Goal: Communication & Community: Participate in discussion

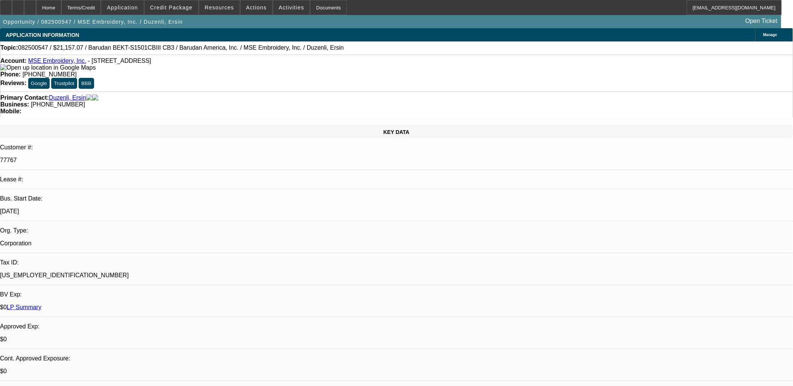
select select "0"
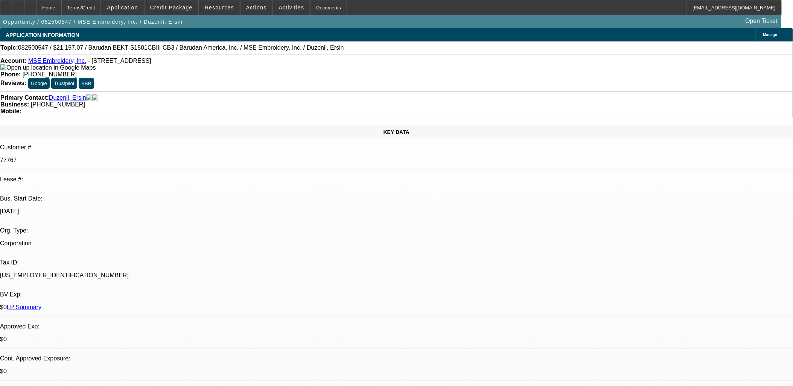
select select "0.1"
select select "0"
select select "1"
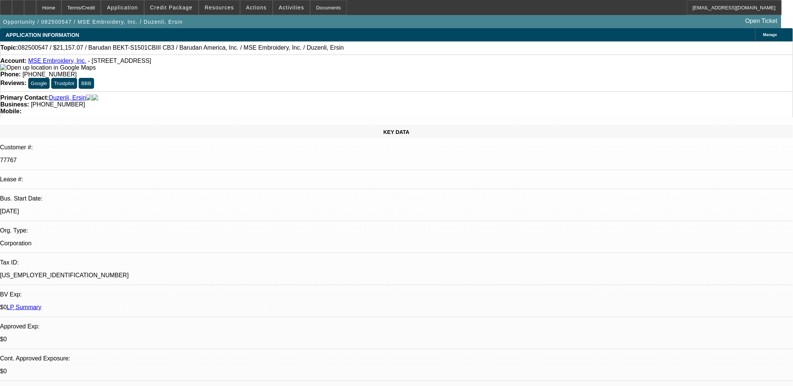
select select "2"
select select "6"
select select "1"
select select "2"
select select "4"
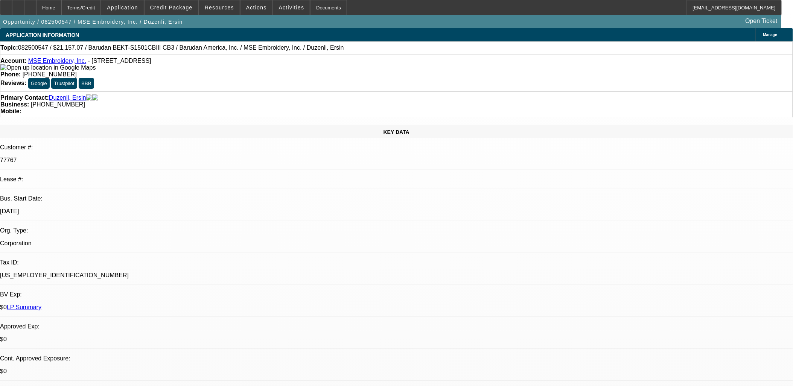
select select "1"
select select "2"
select select "6"
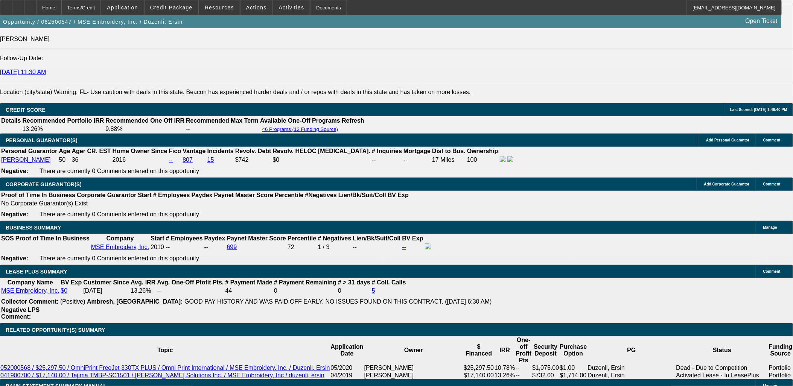
scroll to position [1059, 0]
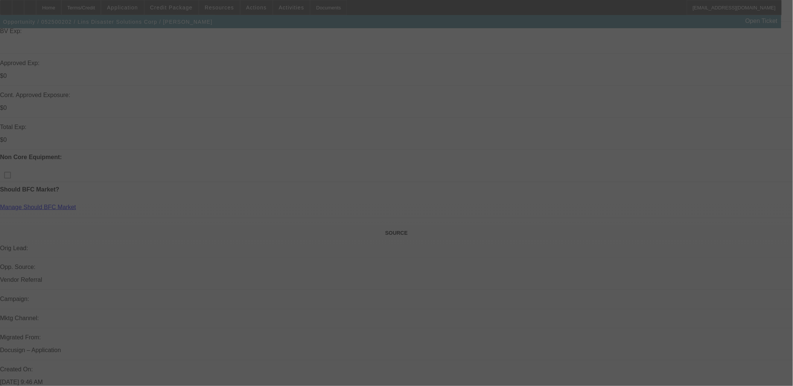
scroll to position [277, 0]
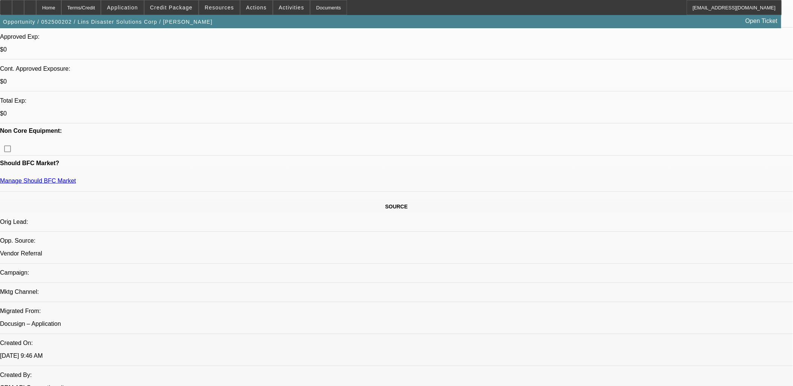
select select "0"
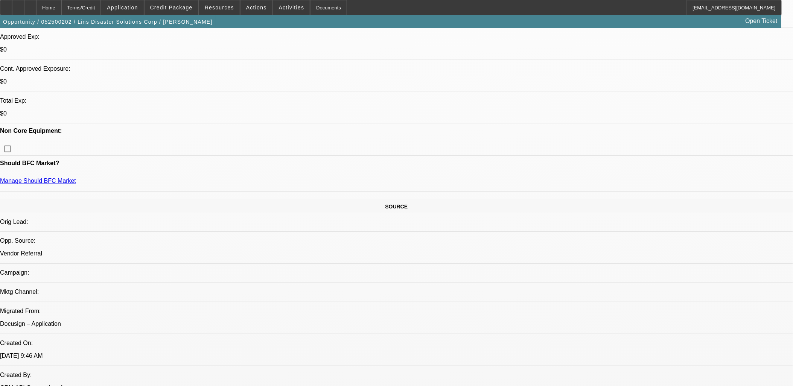
select select "0"
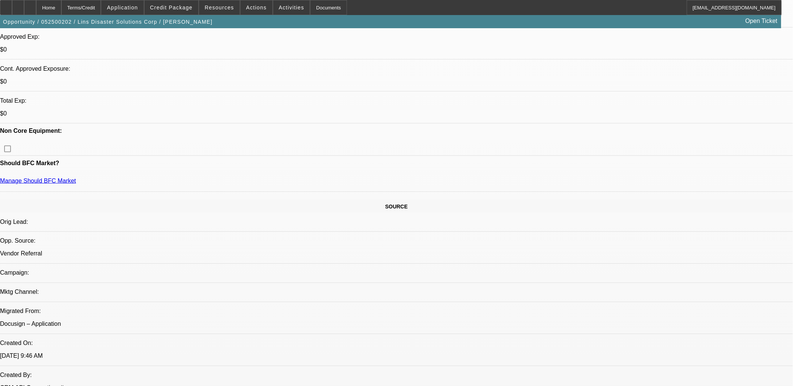
select select "0"
select select "1"
select select "2"
select select "6"
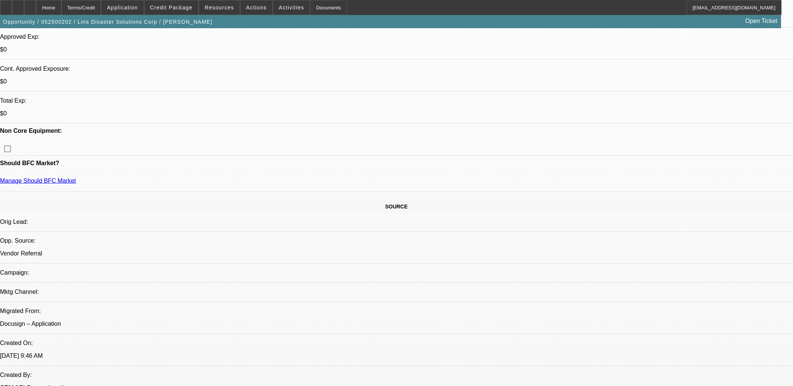
select select "1"
select select "2"
select select "6"
select select "1"
select select "2"
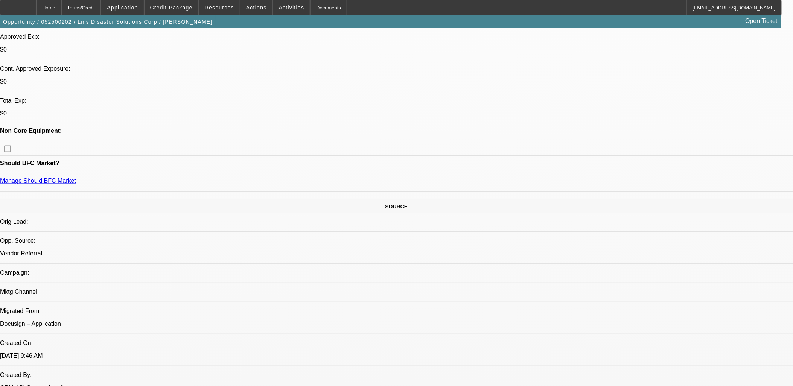
select select "6"
select select "1"
select select "2"
select select "6"
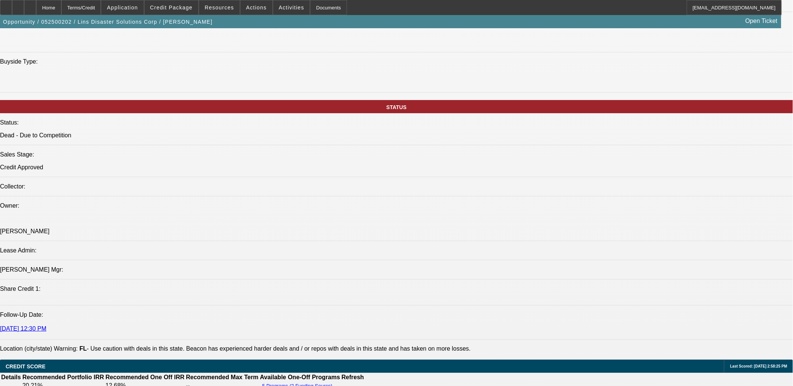
scroll to position [654, 0]
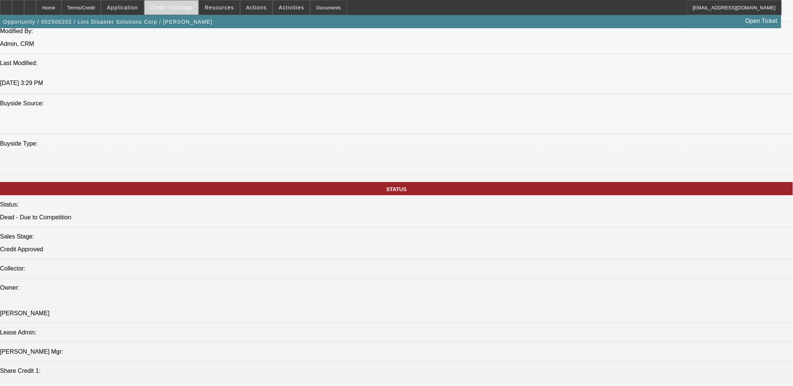
click at [182, 8] on span "Credit Package" at bounding box center [171, 8] width 43 height 6
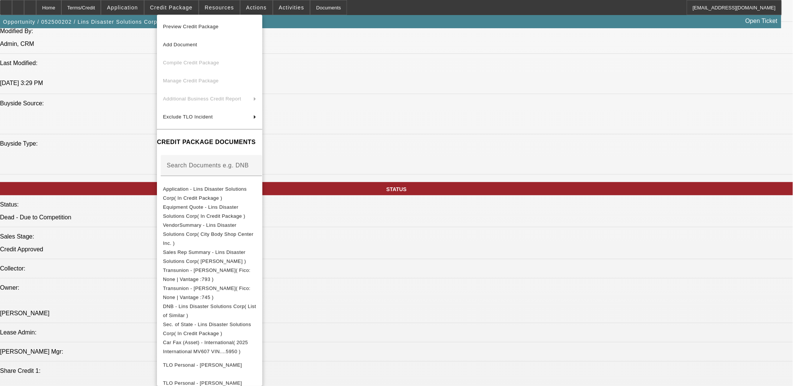
scroll to position [232, 0]
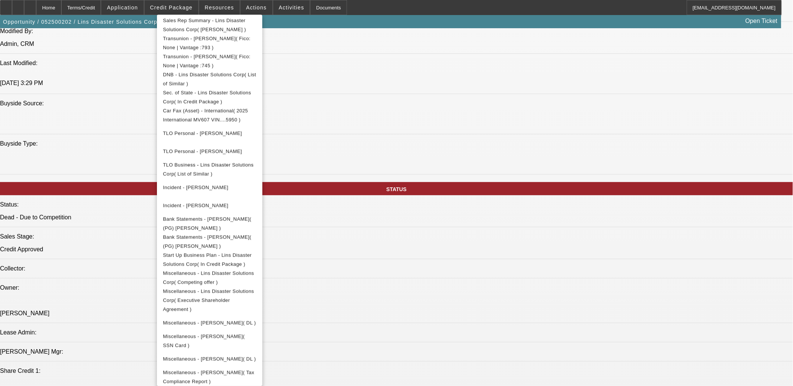
click at [464, 161] on div at bounding box center [396, 193] width 793 height 386
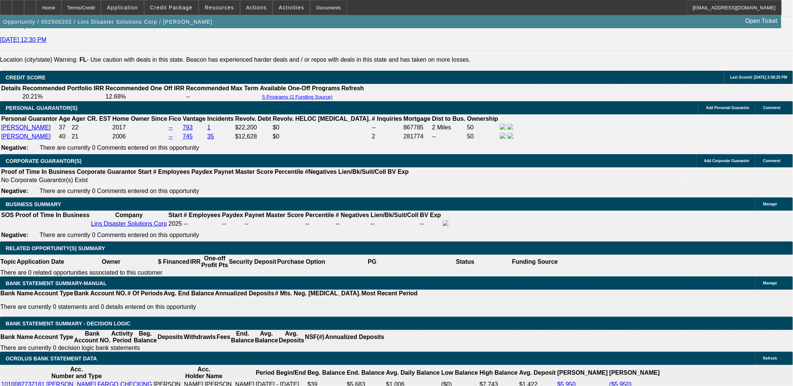
scroll to position [1129, 0]
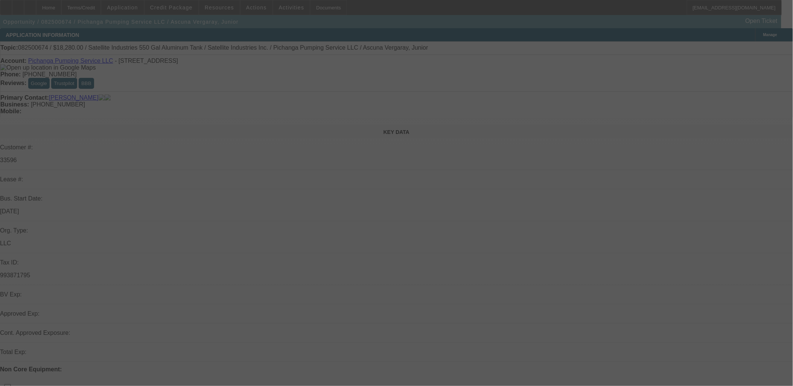
select select "0"
select select "2"
select select "0.1"
select select "0"
select select "2"
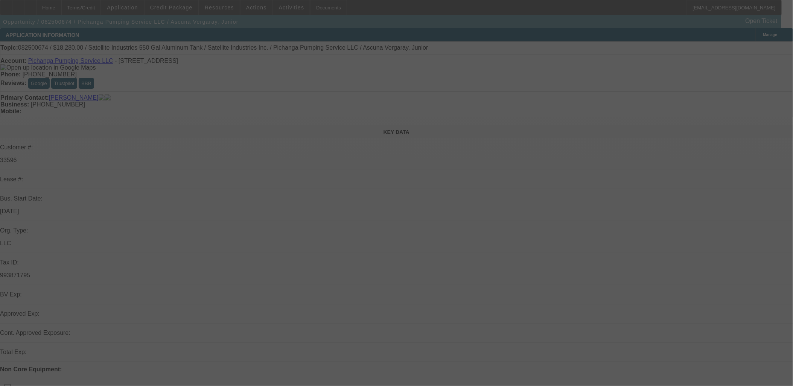
select select "0.1"
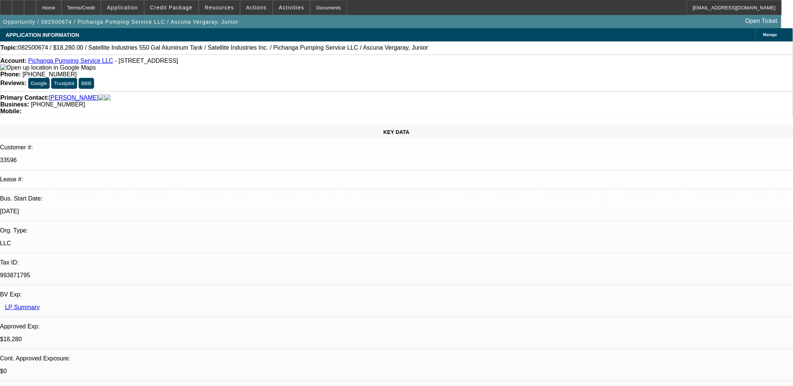
select select "1"
select select "2"
select select "4"
select select "1"
select select "2"
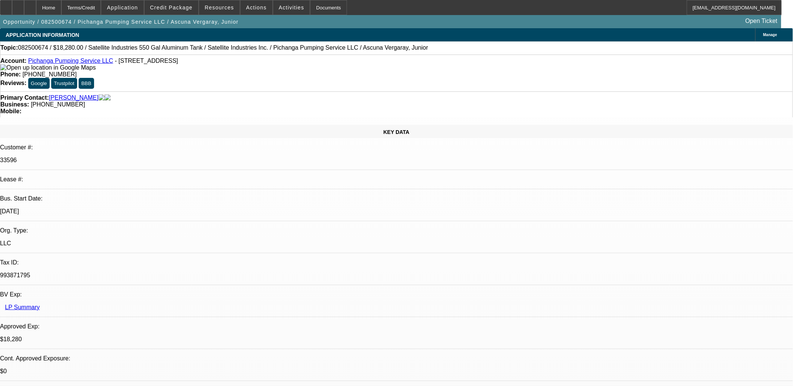
select select "4"
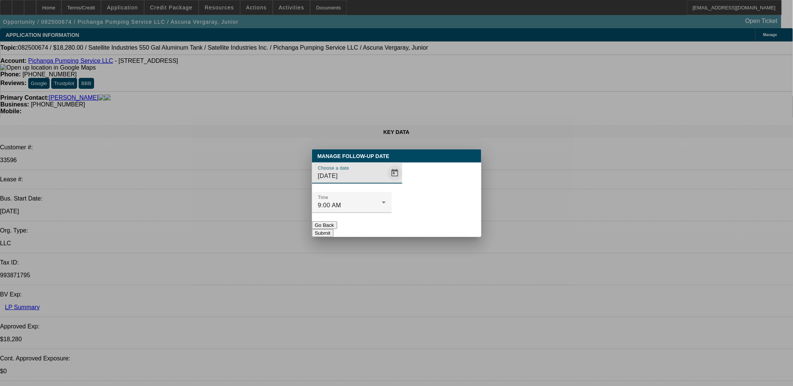
click at [386, 182] on span "Open calendar" at bounding box center [395, 173] width 18 height 18
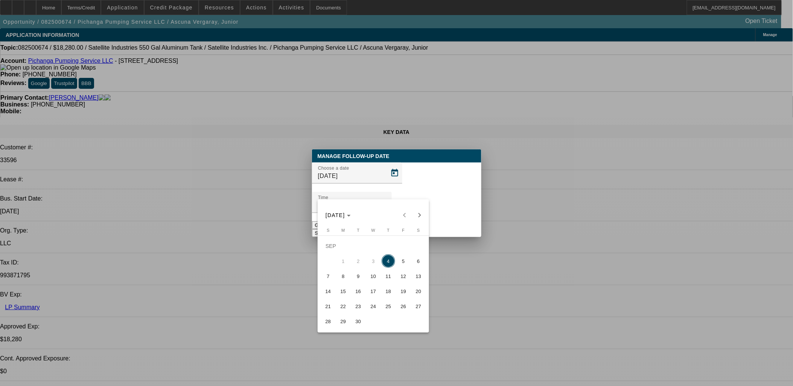
click at [402, 266] on span "5" at bounding box center [404, 262] width 14 height 14
type input "9/5/2025"
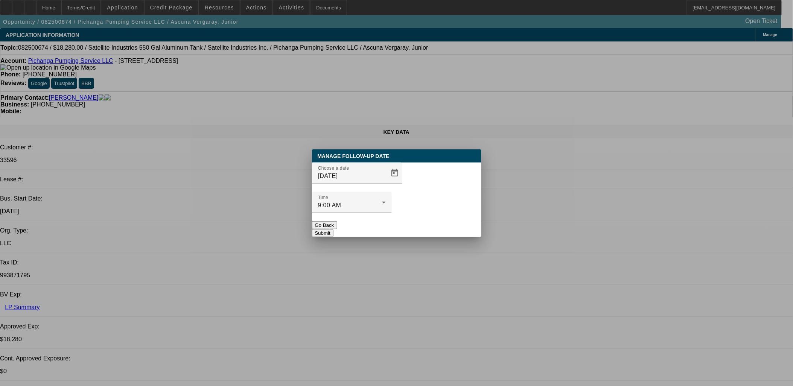
click at [334, 229] on button "Submit" at bounding box center [322, 233] width 21 height 8
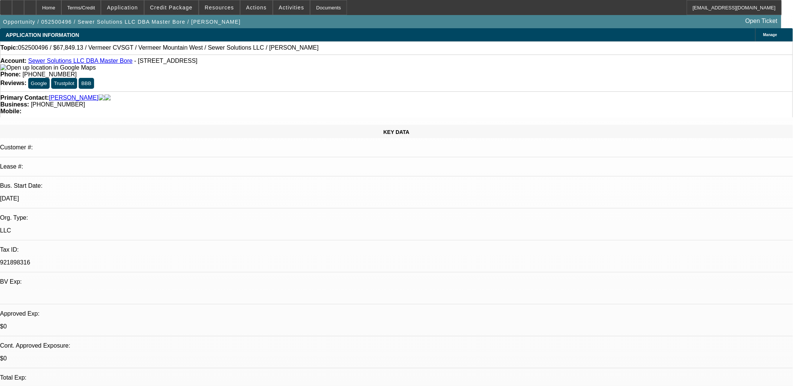
select select "0"
select select "2"
select select "0"
select select "0.15"
select select "2"
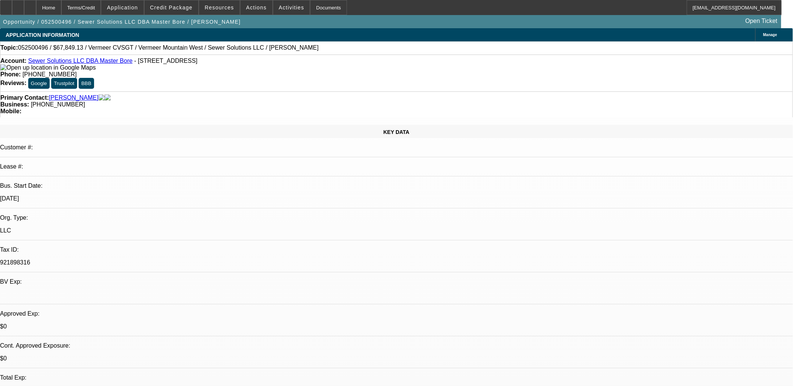
select select "0"
select select "0.15"
select select "2"
select select "0"
select select "0.1"
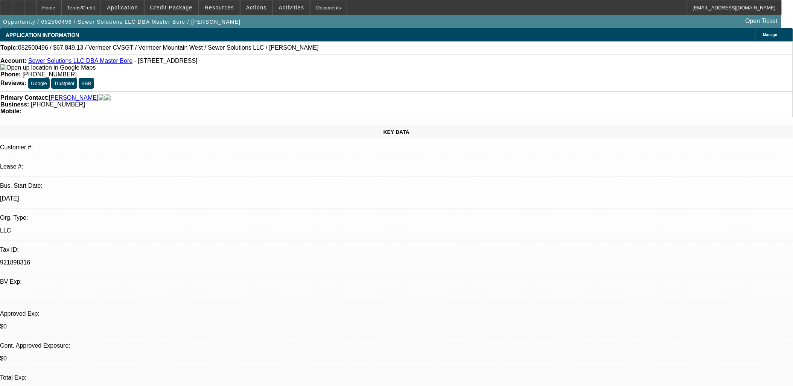
select select "0"
select select "1"
select select "2"
select select "6"
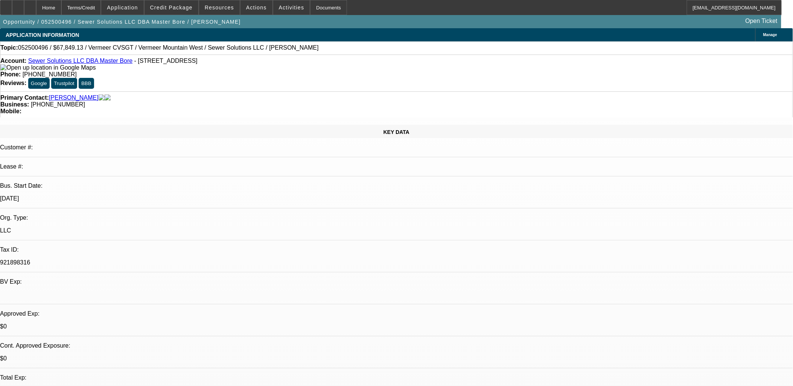
select select "1"
select select "2"
select select "6"
select select "1"
select select "2"
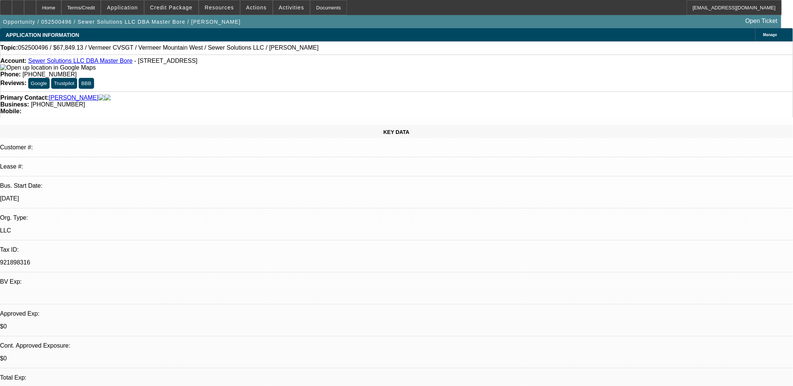
select select "6"
select select "1"
select select "3"
select select "6"
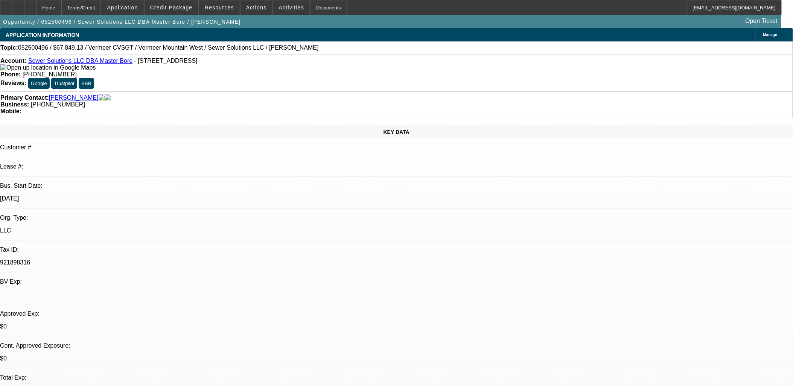
radio input "true"
type textarea "Sent another email to vendor about banks and SOS filing... close out if no resp…"
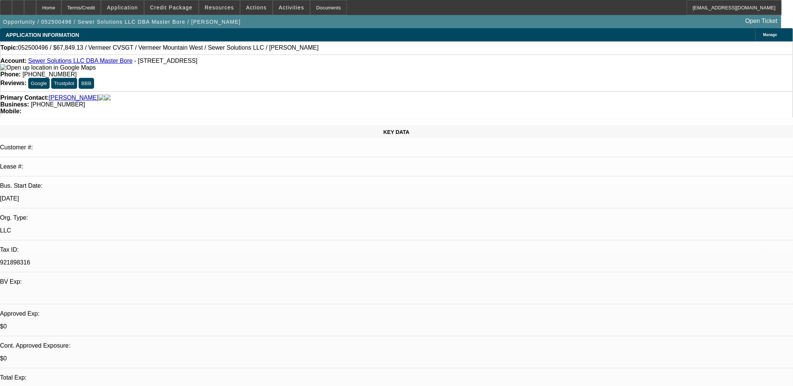
radio input "true"
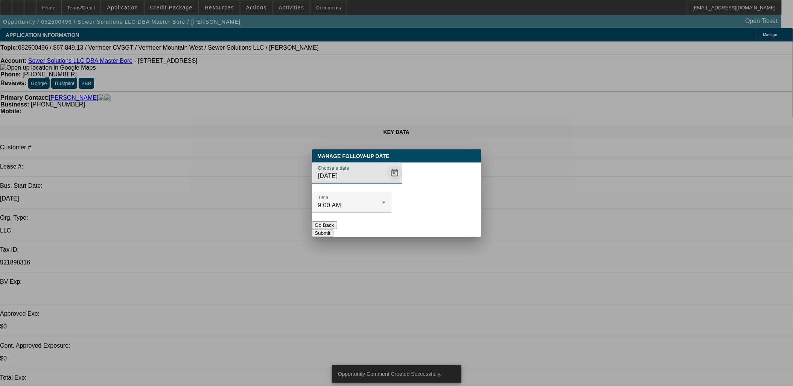
click at [386, 182] on span "Open calendar" at bounding box center [395, 173] width 18 height 18
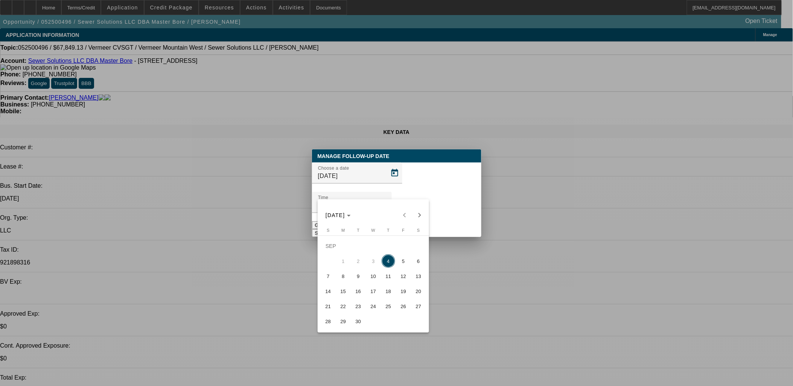
click at [404, 277] on span "12" at bounding box center [404, 277] width 14 height 14
type input "9/12/2025"
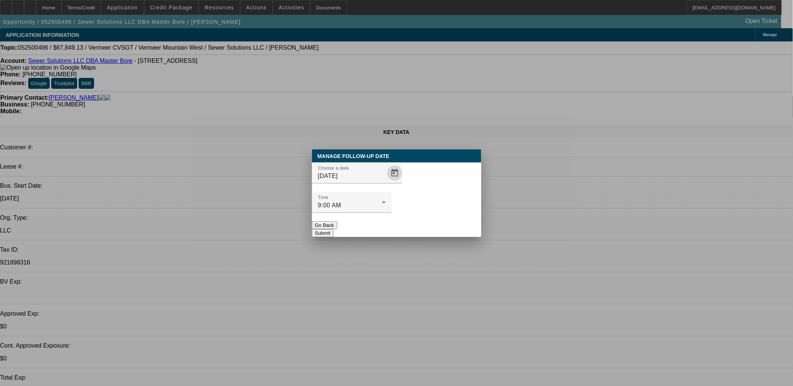
click at [334, 229] on button "Submit" at bounding box center [322, 233] width 21 height 8
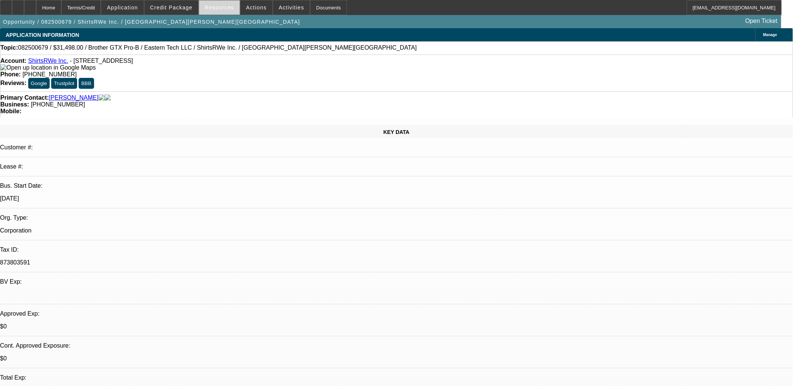
select select "0"
select select "0.1"
select select "0"
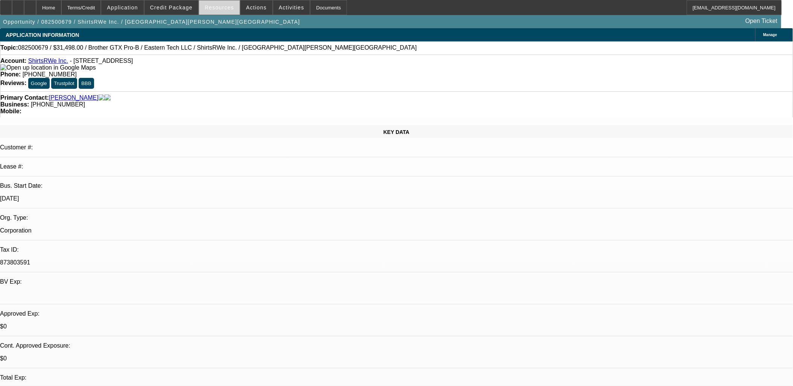
select select "0.1"
select select "1"
select select "3"
select select "4"
select select "1"
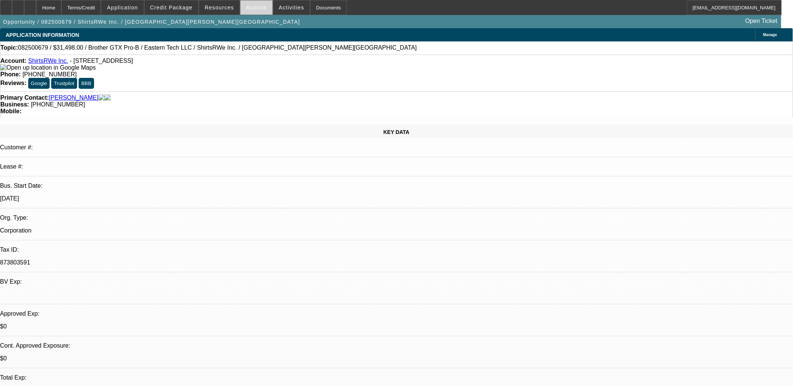
select select "3"
select select "4"
click at [249, 4] on span at bounding box center [257, 7] width 32 height 18
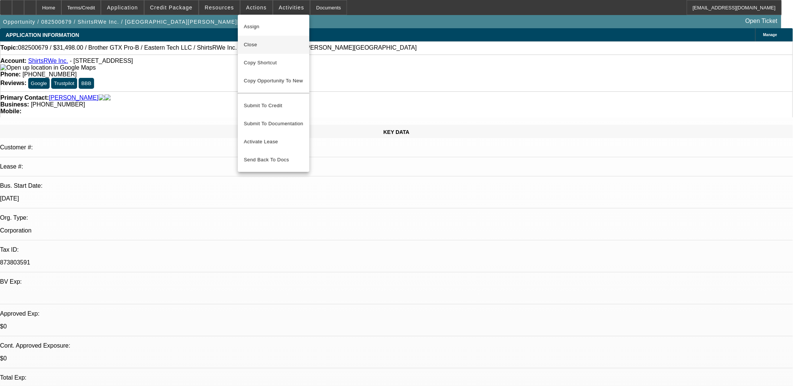
click at [257, 43] on span "Close" at bounding box center [273, 44] width 59 height 9
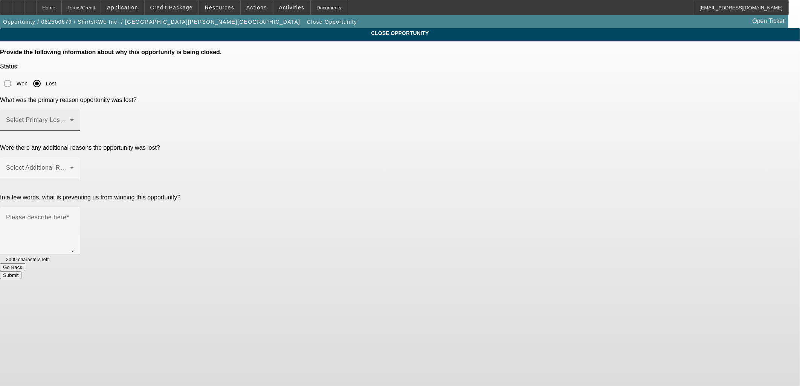
click at [70, 119] on span at bounding box center [38, 123] width 64 height 9
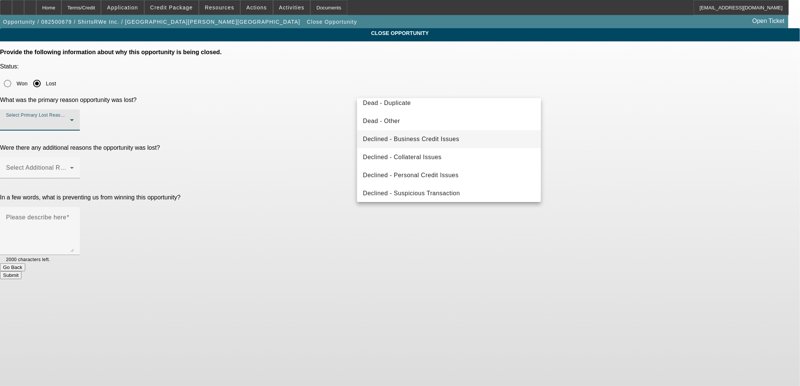
scroll to position [101, 0]
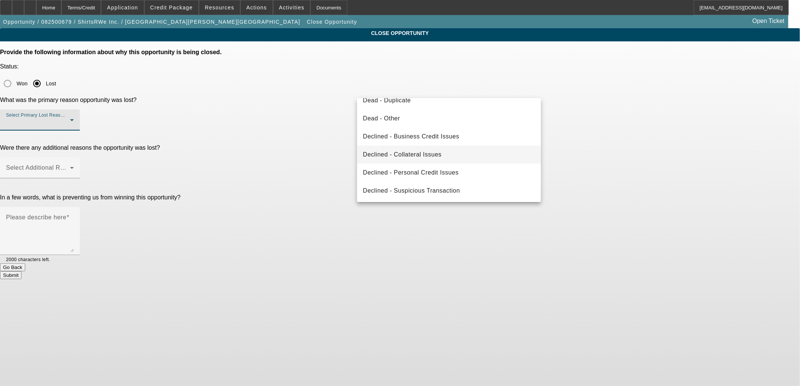
click at [426, 149] on mat-option "Declined - Collateral Issues" at bounding box center [449, 155] width 184 height 18
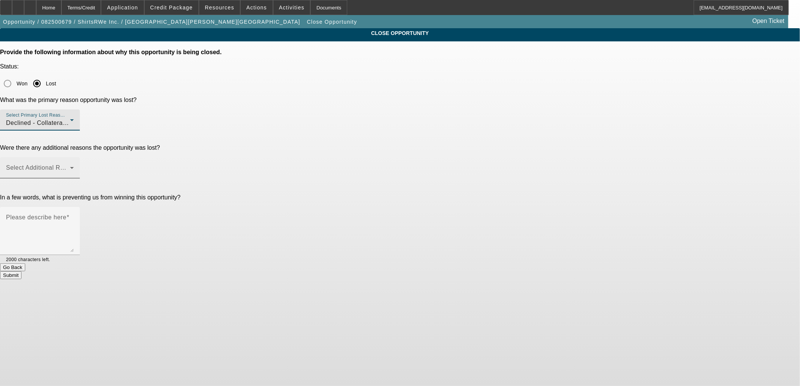
click at [70, 166] on span at bounding box center [38, 170] width 64 height 9
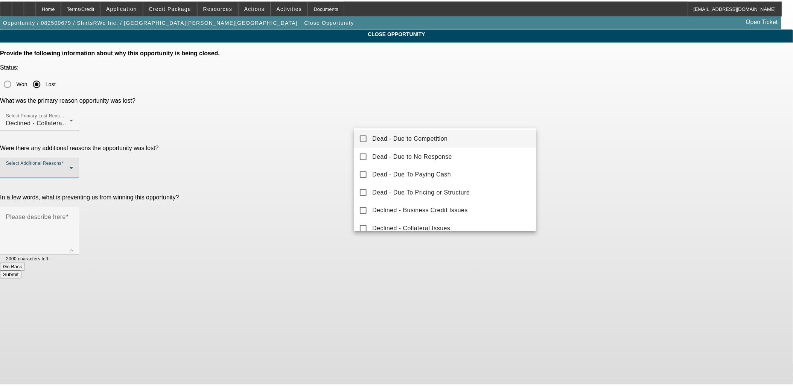
scroll to position [83, 0]
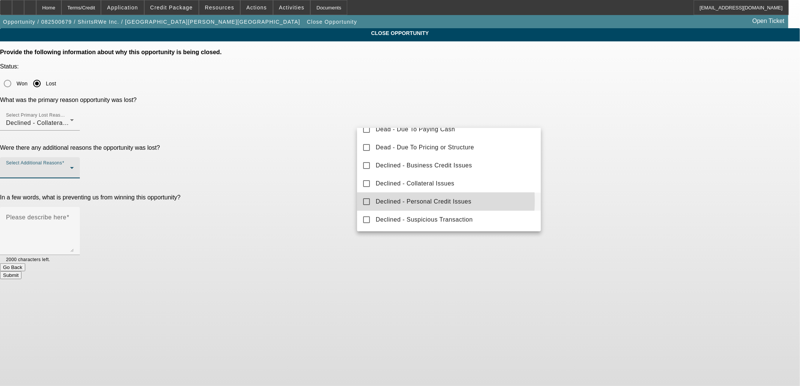
click at [400, 201] on span "Declined - Personal Credit Issues" at bounding box center [424, 201] width 96 height 9
click at [393, 203] on span "Declined - Personal Credit Issues" at bounding box center [424, 201] width 96 height 9
click at [398, 163] on span "Declined - Business Credit Issues" at bounding box center [424, 165] width 96 height 9
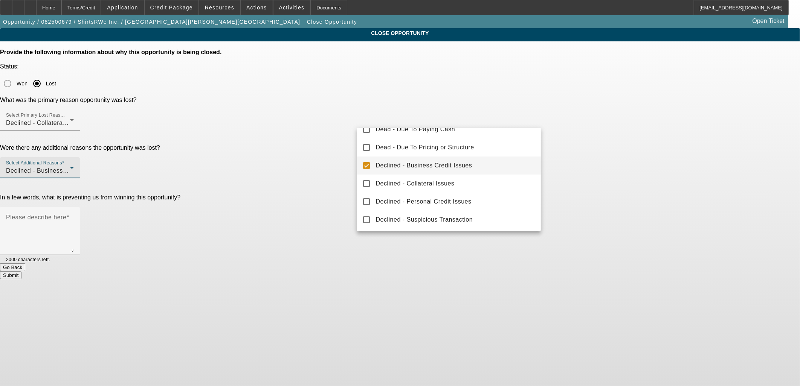
click at [313, 151] on div at bounding box center [400, 193] width 800 height 386
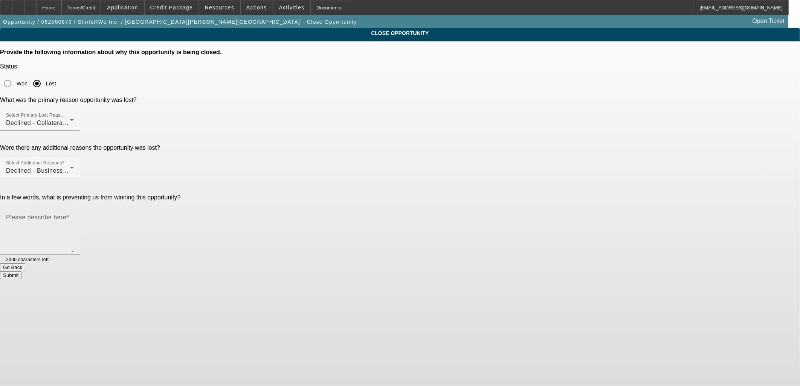
click at [74, 216] on textarea "Please describe here" at bounding box center [40, 234] width 68 height 36
type textarea "I think this credit profile may qualify for core collateral embroidery equipmen…"
click at [21, 271] on button "Submit" at bounding box center [10, 275] width 21 height 8
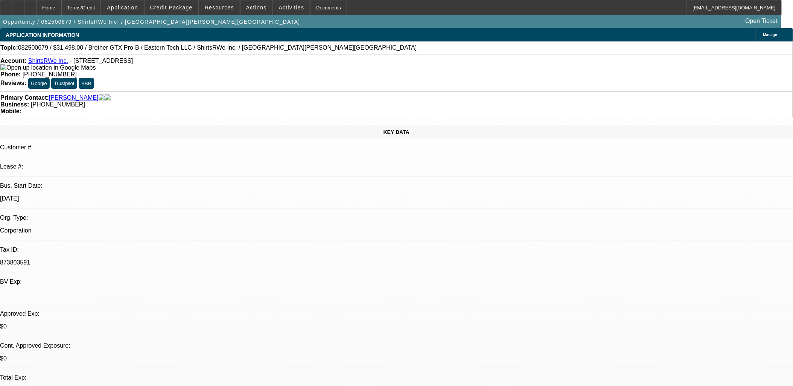
select select "0"
select select "0.1"
select select "0"
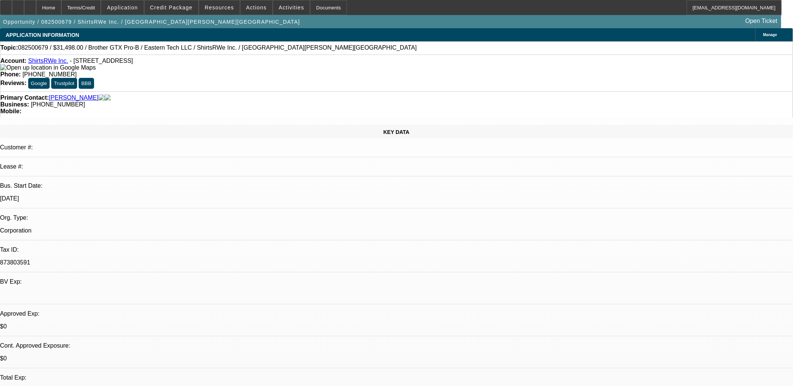
select select "0.1"
select select "1"
select select "3"
select select "4"
select select "1"
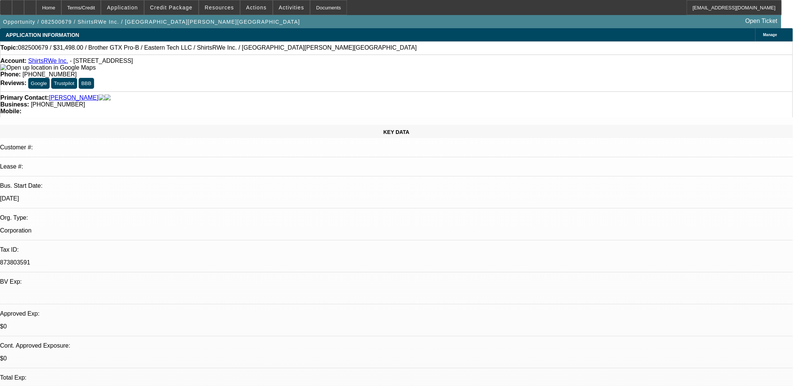
select select "3"
select select "4"
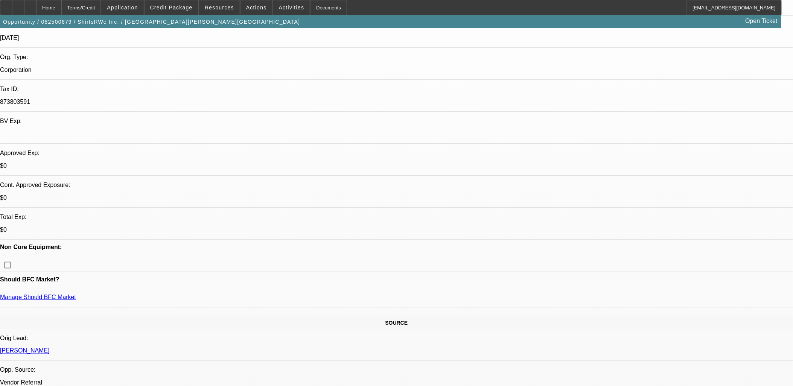
scroll to position [167, 0]
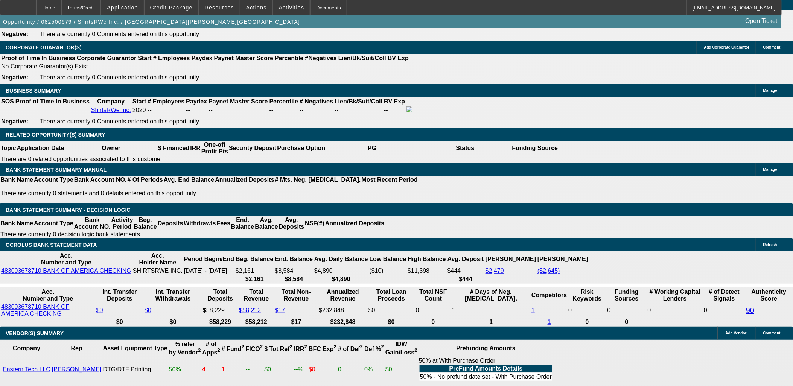
scroll to position [1213, 0]
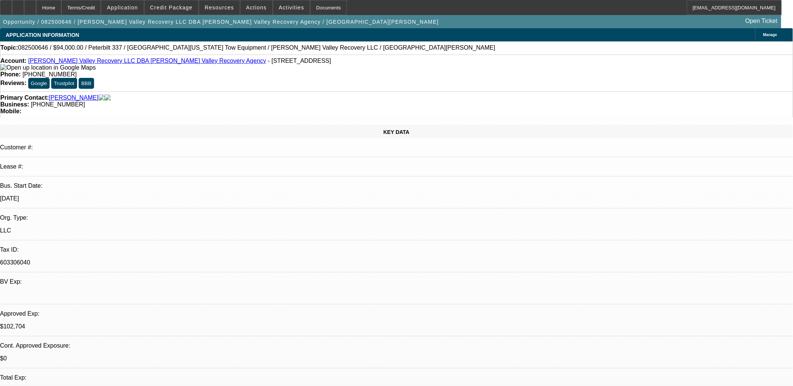
select select "0"
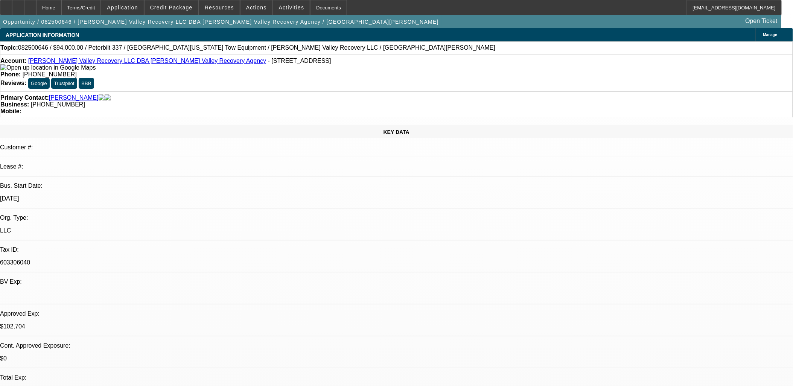
select select "0"
select select "0.1"
select select "2"
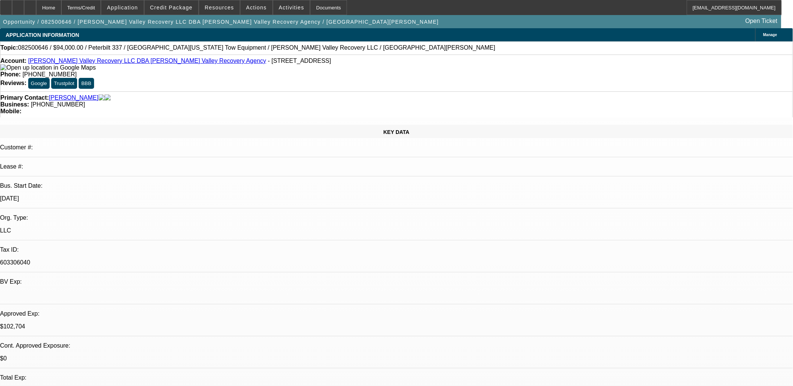
select select "0.1"
select select "1"
select select "2"
select select "6"
select select "1"
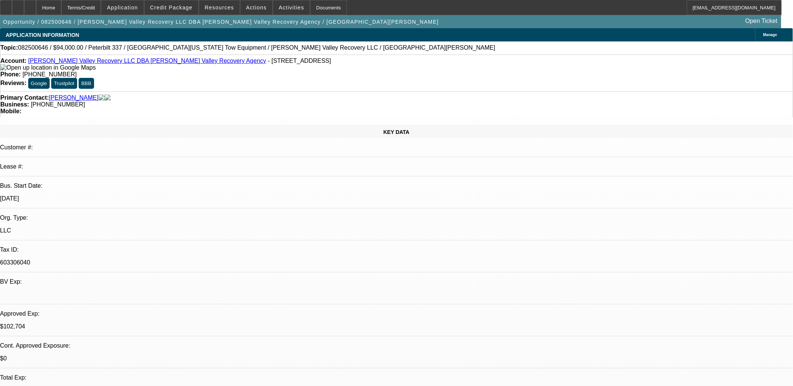
select select "2"
select select "6"
select select "1"
select select "2"
select select "4"
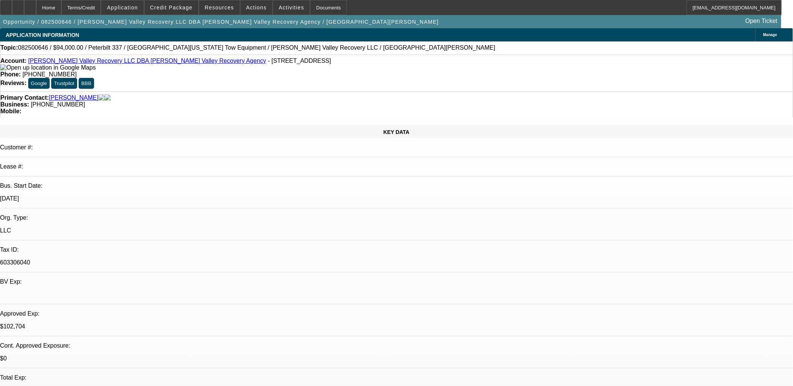
select select "1"
select select "2"
select select "4"
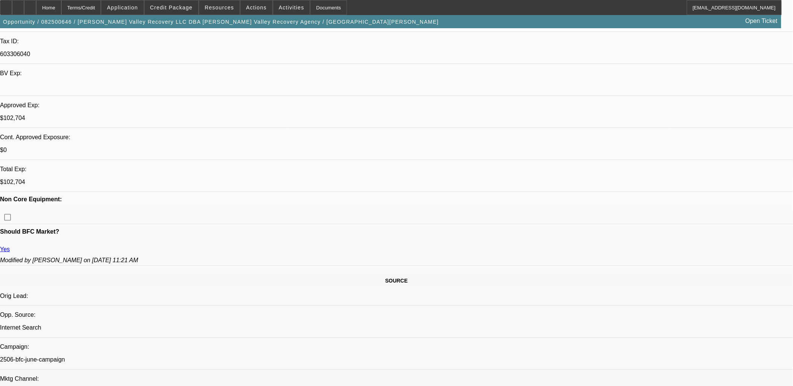
scroll to position [209, 0]
click at [252, 8] on span "Actions" at bounding box center [256, 8] width 21 height 6
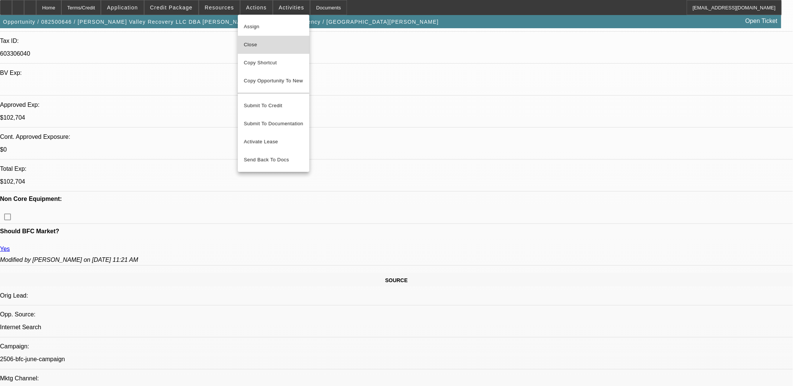
click at [257, 39] on button "Close" at bounding box center [274, 45] width 72 height 18
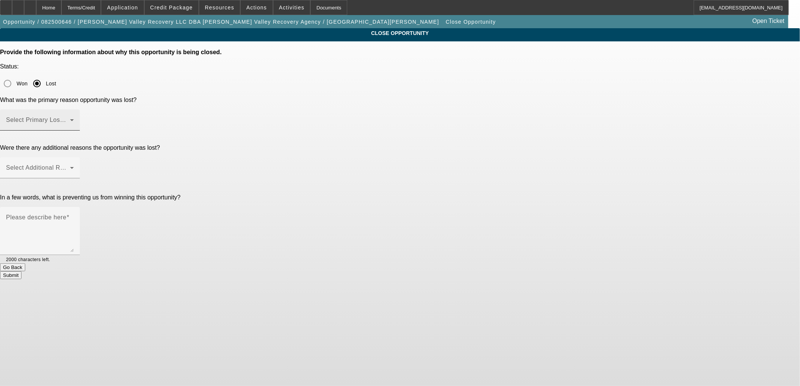
click at [70, 119] on span at bounding box center [38, 123] width 64 height 9
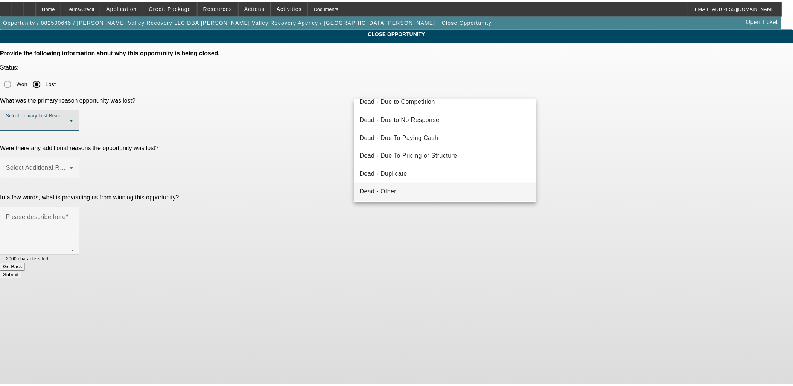
scroll to position [42, 0]
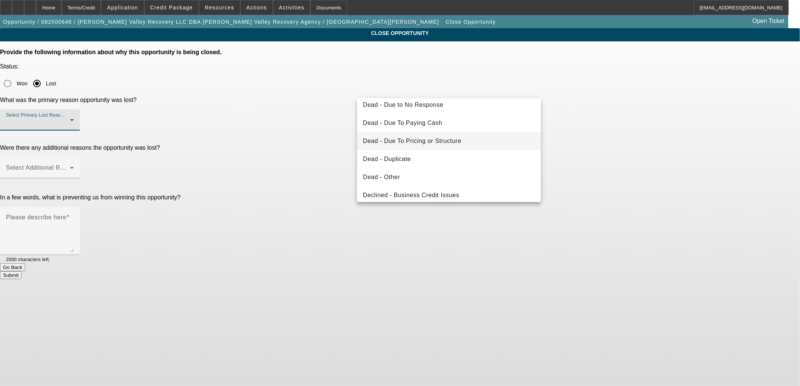
click at [424, 137] on span "Dead - Due To Pricing or Structure" at bounding box center [412, 141] width 98 height 9
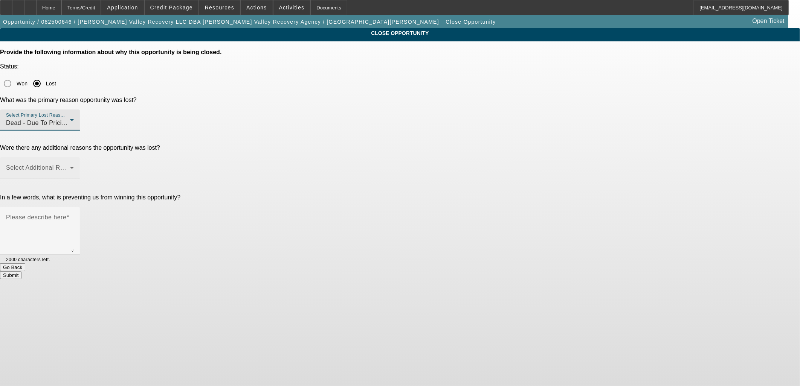
click at [70, 166] on span at bounding box center [38, 170] width 64 height 9
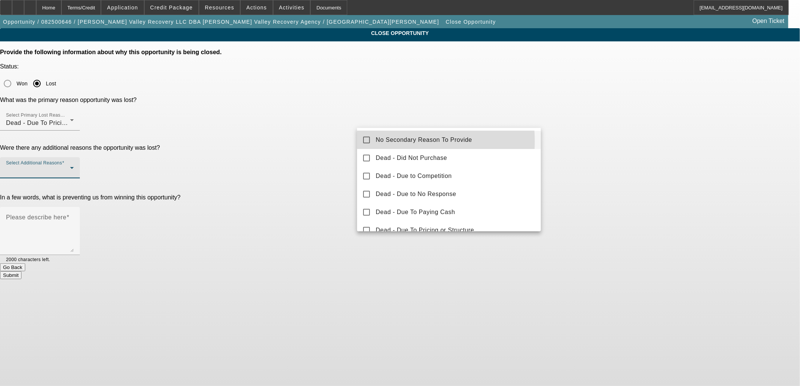
drag, startPoint x: 381, startPoint y: 142, endPoint x: 337, endPoint y: 141, distance: 43.7
click at [381, 142] on span "No Secondary Reason To Provide" at bounding box center [424, 140] width 96 height 9
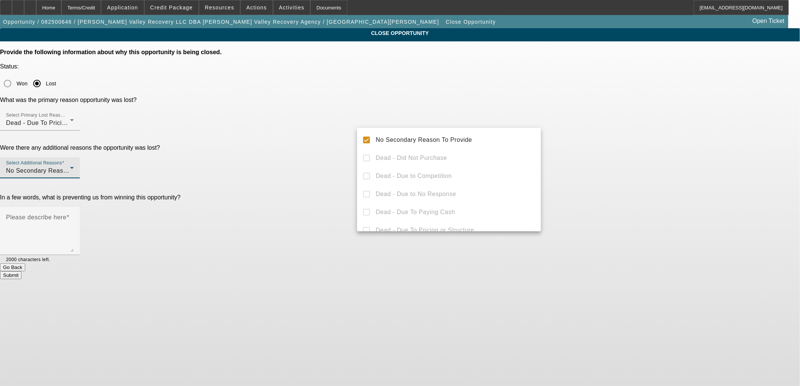
click at [304, 138] on div at bounding box center [400, 193] width 800 height 386
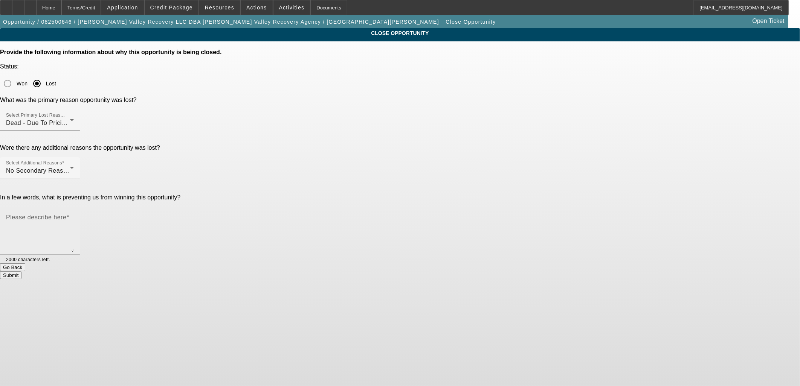
click at [74, 216] on textarea "Please describe here" at bounding box center [40, 234] width 68 height 36
click at [175, 7] on span "Credit Package" at bounding box center [171, 8] width 43 height 6
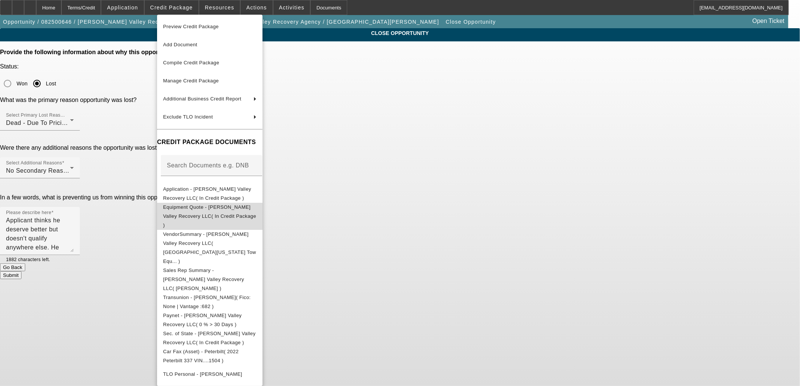
click at [199, 205] on span "Equipment Quote - Salinas Valley Recovery LLC( In Credit Package )" at bounding box center [209, 216] width 93 height 27
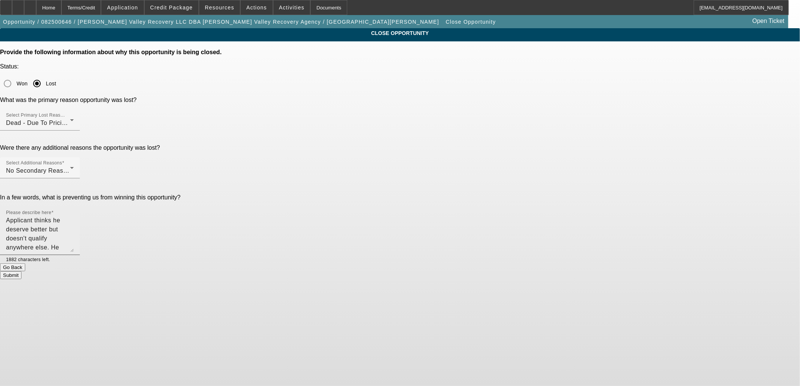
click at [74, 216] on textarea "Applicant thinks he deserve better but doesn't qualify anywhere else. He wants …" at bounding box center [40, 234] width 68 height 36
type textarea "Applicant thinks he deserve better but doesn't qualify anywhere else. He wants …"
click at [21, 271] on button "Submit" at bounding box center [10, 275] width 21 height 8
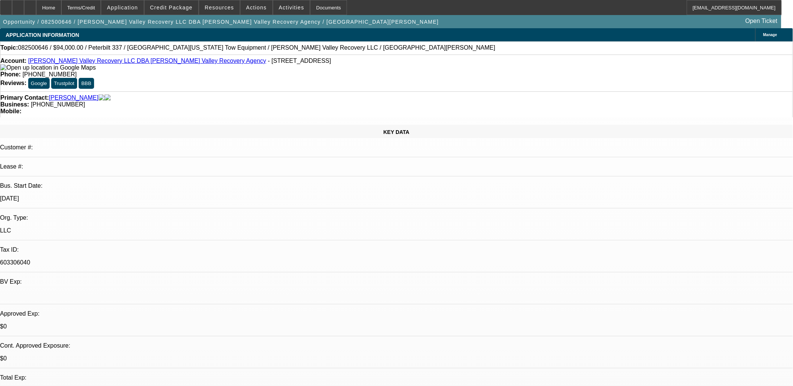
select select "0"
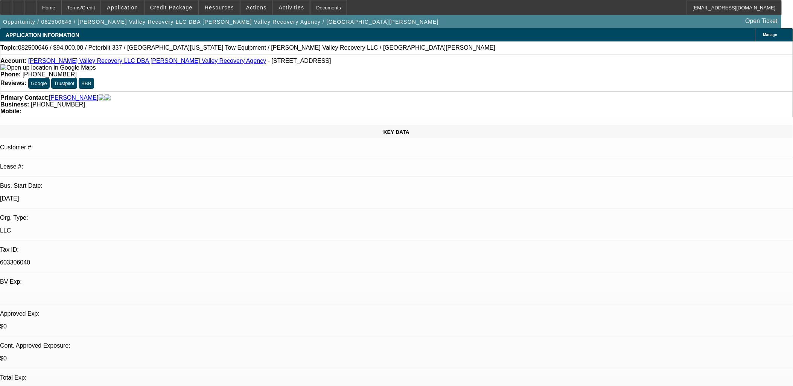
select select "0"
select select "0.1"
select select "2"
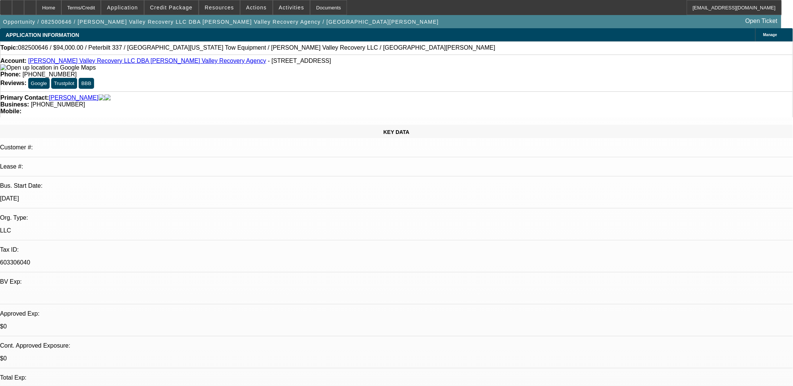
select select "0.1"
select select "1"
select select "2"
select select "6"
select select "1"
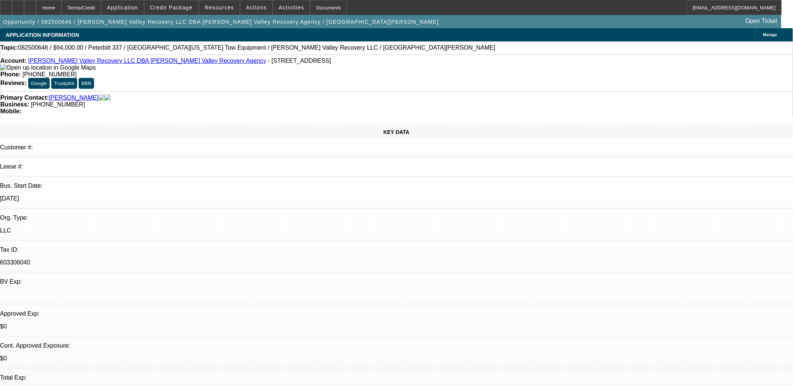
select select "2"
select select "6"
select select "1"
select select "2"
select select "4"
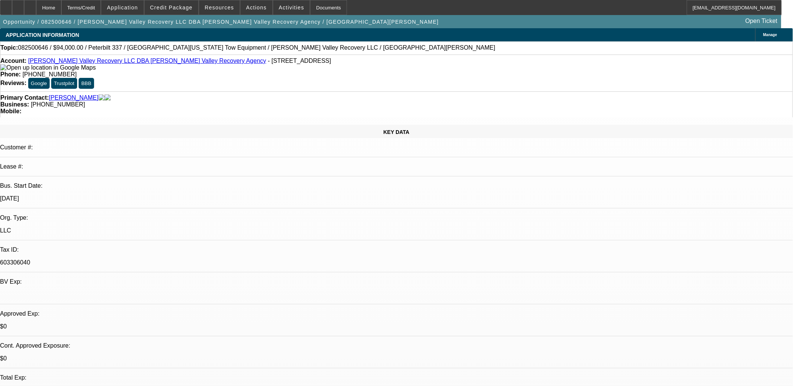
select select "1"
select select "2"
select select "4"
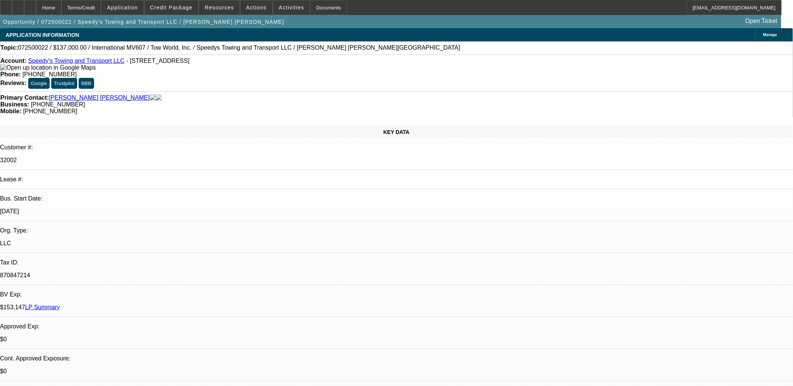
select select "0"
select select "2"
select select "0.1"
select select "2"
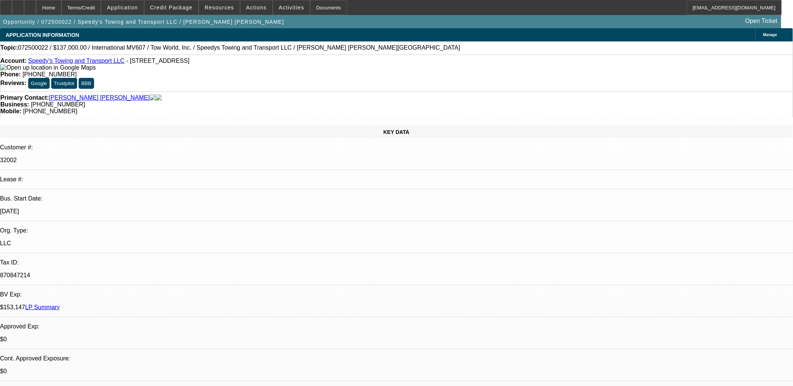
select select "0.1"
select select "1"
select select "2"
select select "4"
select select "1"
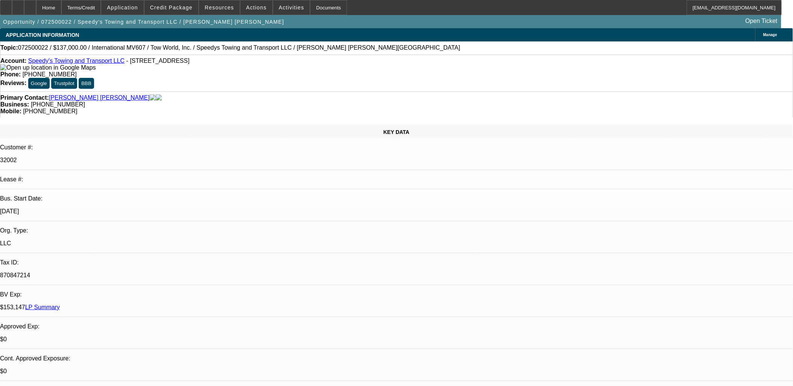
select select "2"
select select "4"
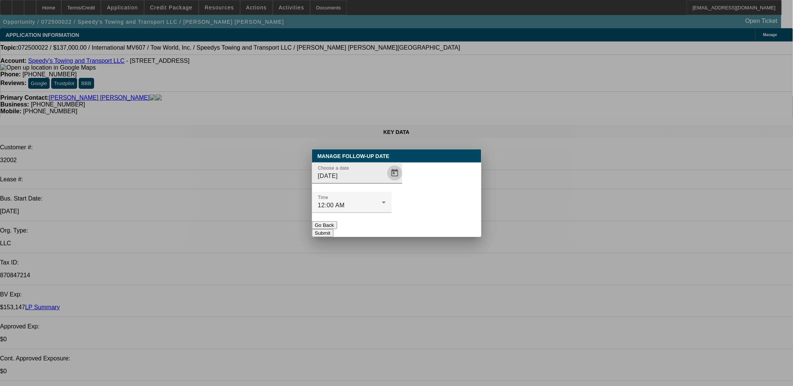
click at [387, 182] on span "Open calendar" at bounding box center [395, 173] width 18 height 18
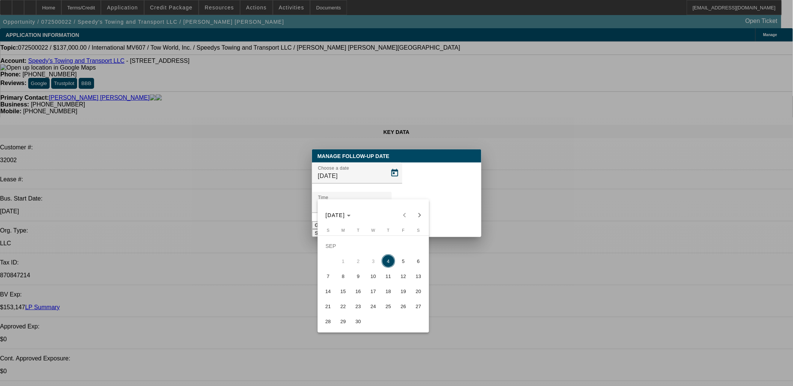
click at [399, 264] on span "5" at bounding box center [404, 262] width 14 height 14
type input "9/5/2025"
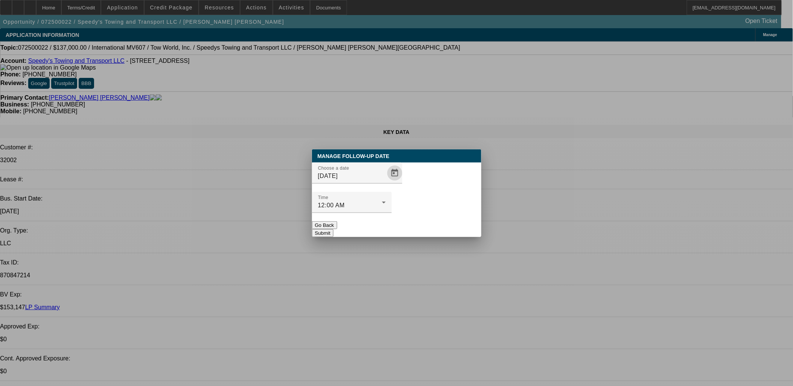
click at [334, 229] on button "Submit" at bounding box center [322, 233] width 21 height 8
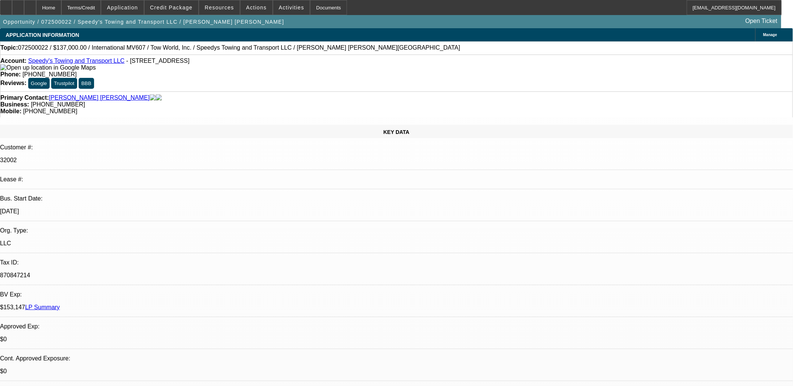
radio input "true"
type textarea "txt"
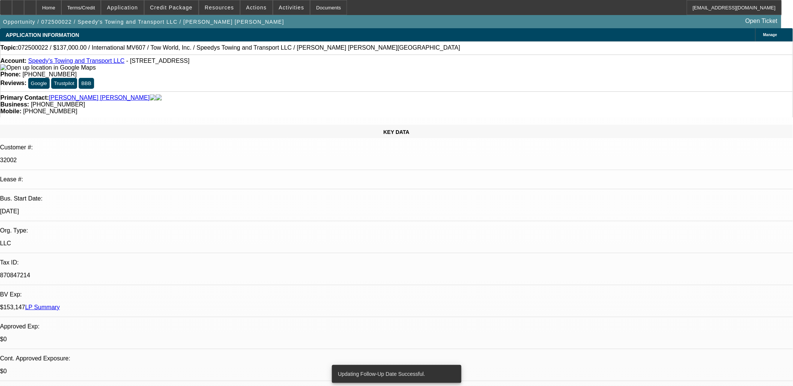
radio input "true"
